Goal: Find specific page/section: Find specific page/section

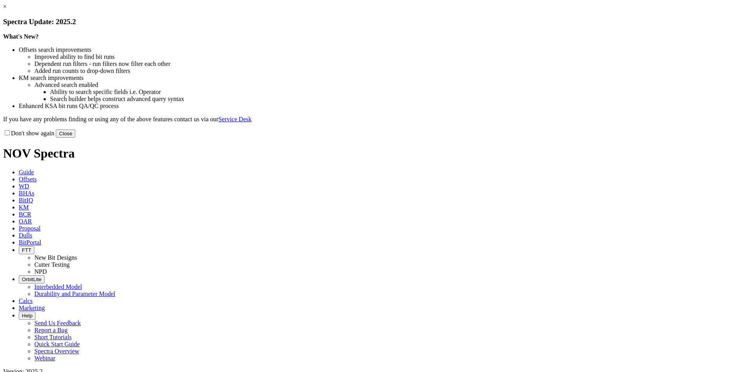
click at [75, 138] on button "Close" at bounding box center [65, 133] width 19 height 8
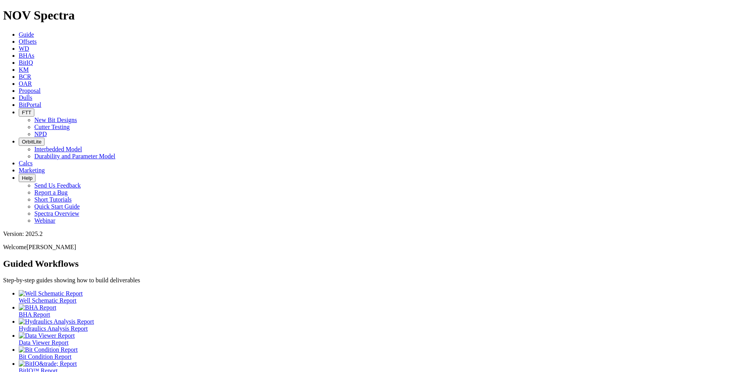
click at [31, 110] on span "FTT" at bounding box center [26, 113] width 9 height 6
click at [47, 131] on link "NPD" at bounding box center [40, 134] width 12 height 7
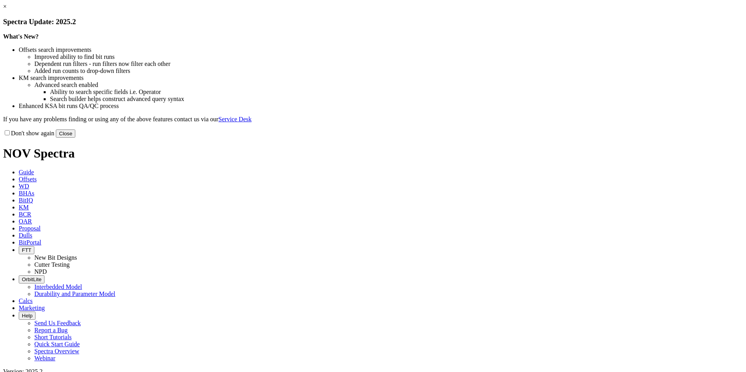
select select "Bit Material"
click at [75, 138] on button "Close" at bounding box center [65, 133] width 19 height 8
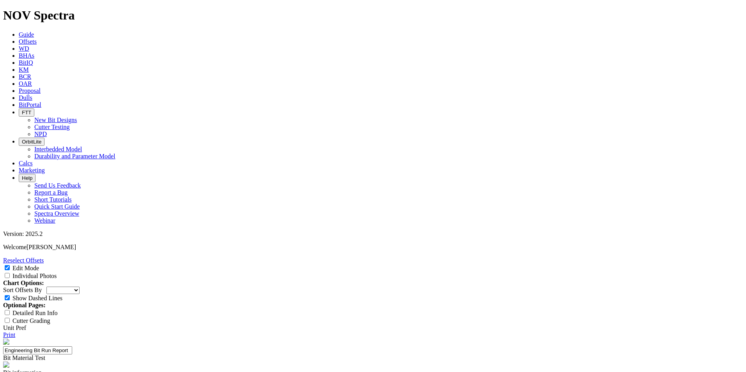
copy div "A320047"
